Goal: Information Seeking & Learning: Learn about a topic

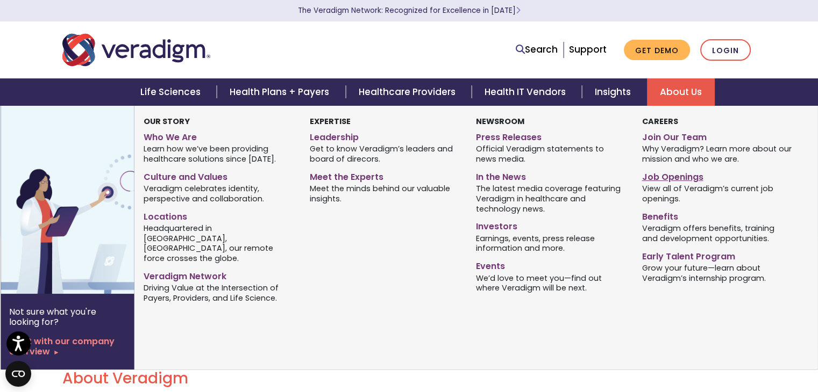
click at [664, 181] on link "Job Openings" at bounding box center [716, 176] width 150 height 16
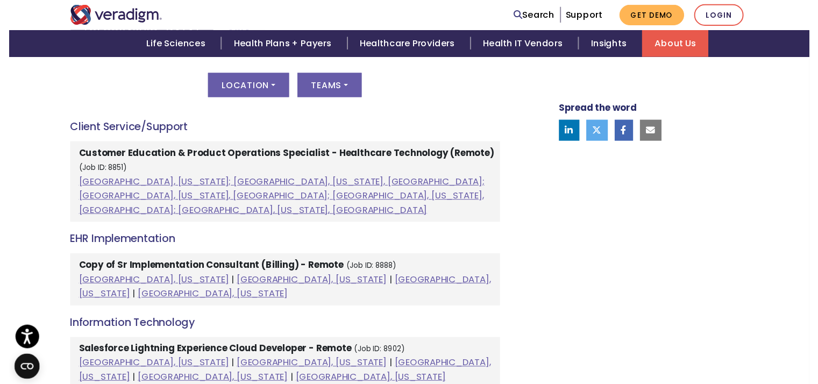
scroll to position [582, 0]
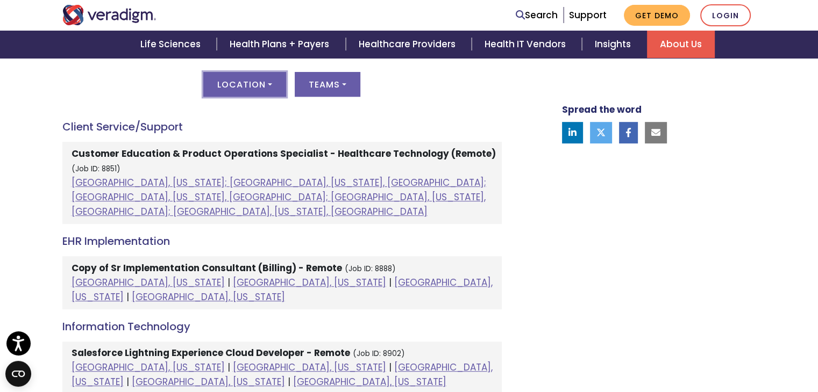
click at [269, 90] on button "Location" at bounding box center [244, 84] width 83 height 25
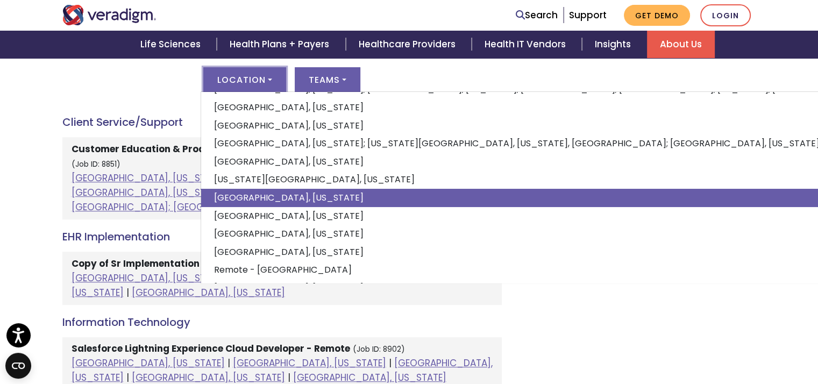
scroll to position [99, 0]
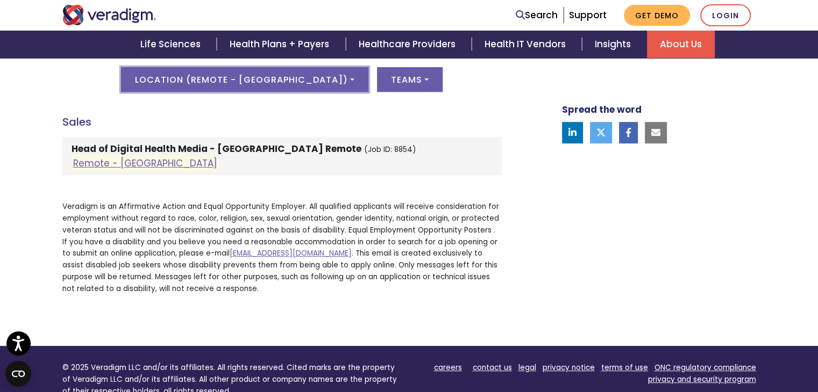
click at [284, 79] on button "Location ( Remote - US )" at bounding box center [244, 79] width 247 height 25
